Goal: Check status: Check status

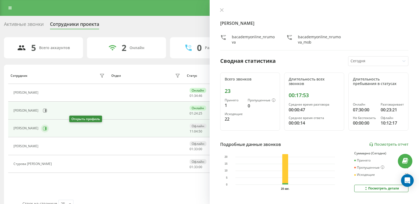
click at [46, 129] on icon at bounding box center [45, 128] width 1 height 3
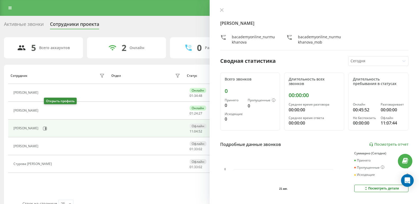
click at [47, 113] on button at bounding box center [44, 110] width 6 height 7
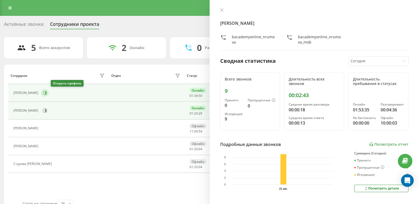
click at [47, 91] on icon at bounding box center [45, 93] width 4 height 4
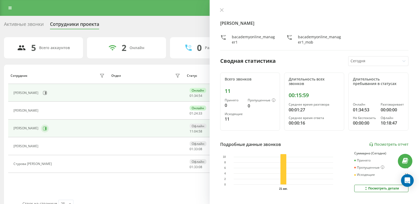
drag, startPoint x: 80, startPoint y: 123, endPoint x: 74, endPoint y: 126, distance: 6.3
click at [77, 126] on td "[PERSON_NAME]" at bounding box center [58, 129] width 101 height 18
click at [46, 128] on icon at bounding box center [45, 128] width 1 height 3
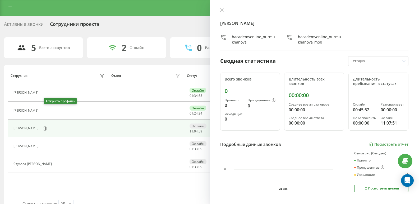
click at [46, 111] on icon at bounding box center [44, 111] width 4 height 4
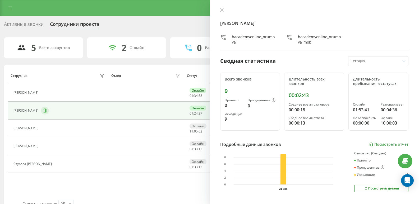
drag, startPoint x: 50, startPoint y: 104, endPoint x: 50, endPoint y: 108, distance: 4.2
click at [50, 108] on td "[PERSON_NAME]" at bounding box center [58, 111] width 101 height 18
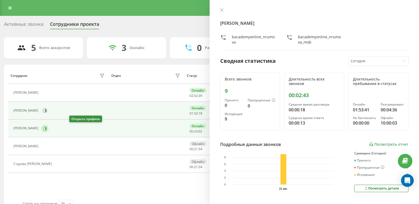
click at [49, 131] on button at bounding box center [45, 129] width 8 height 8
click at [47, 111] on icon at bounding box center [45, 111] width 4 height 4
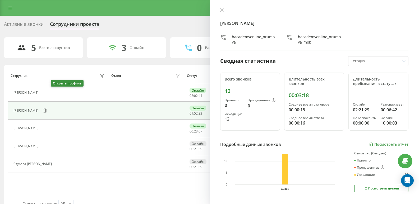
click at [46, 94] on icon at bounding box center [44, 93] width 4 height 4
